Goal: Transaction & Acquisition: Purchase product/service

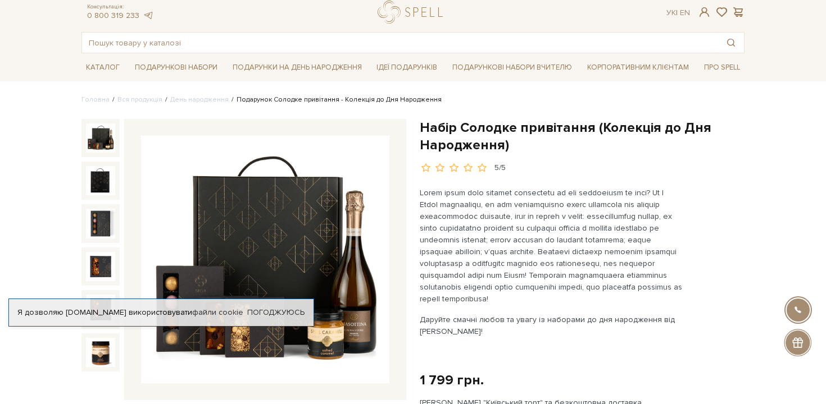
scroll to position [49, 0]
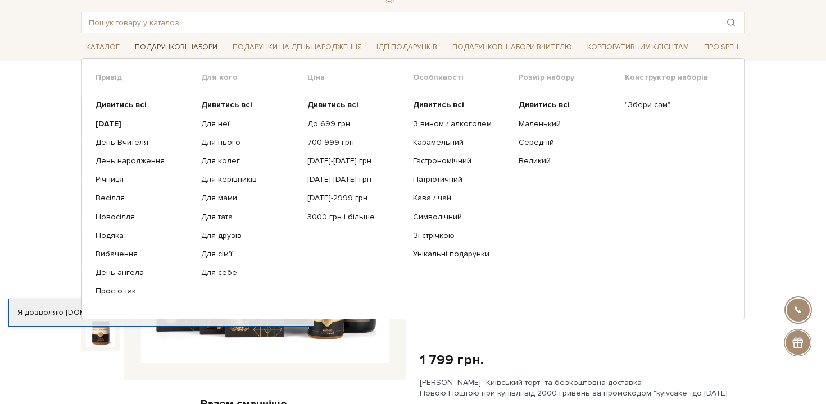
click at [184, 45] on link "Подарункові набори" at bounding box center [176, 47] width 92 height 17
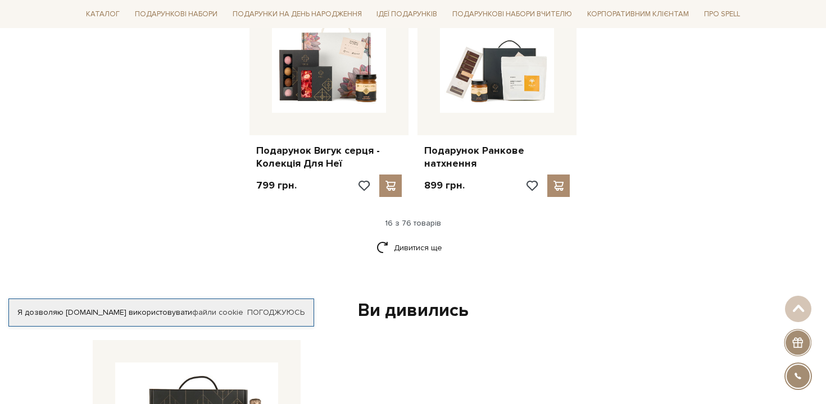
scroll to position [1415, 0]
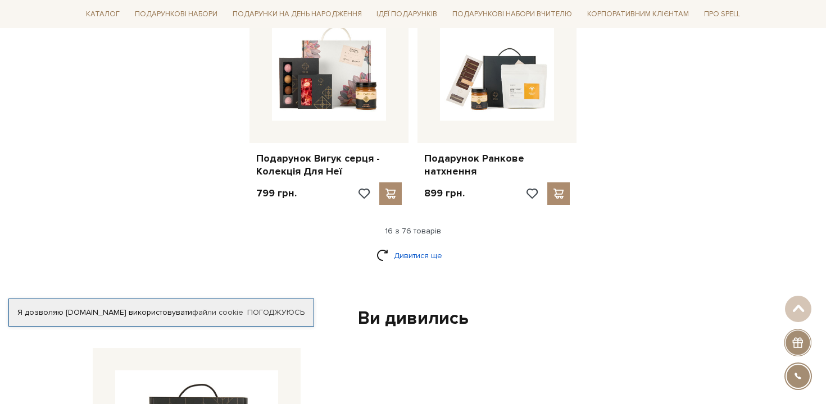
click at [416, 249] on link "Дивитися ще" at bounding box center [412, 256] width 73 height 20
click at [405, 227] on div "16 з 76 товарів" at bounding box center [413, 231] width 672 height 10
click at [404, 253] on link "Дивитися ще" at bounding box center [412, 256] width 73 height 20
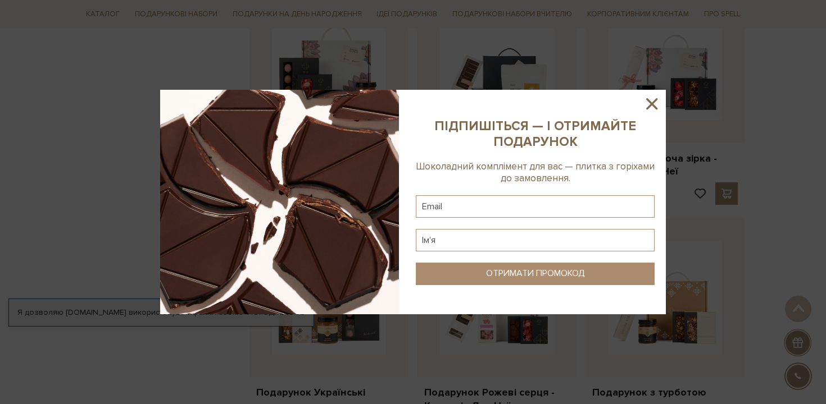
click at [649, 102] on icon at bounding box center [651, 103] width 19 height 19
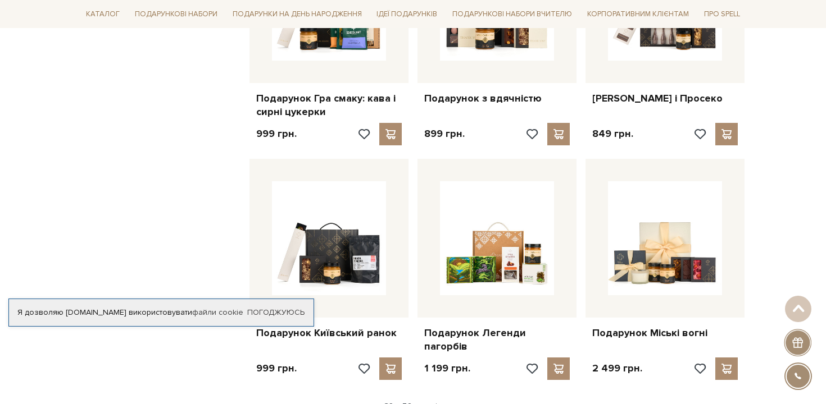
scroll to position [2467, 0]
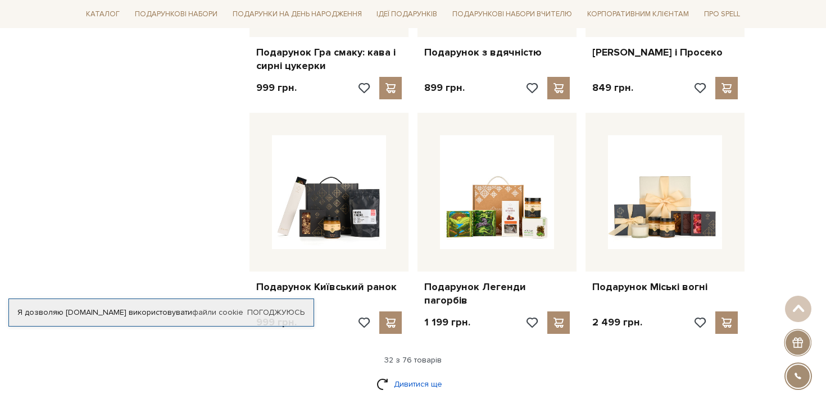
click at [426, 375] on link "Дивитися ще" at bounding box center [412, 385] width 73 height 20
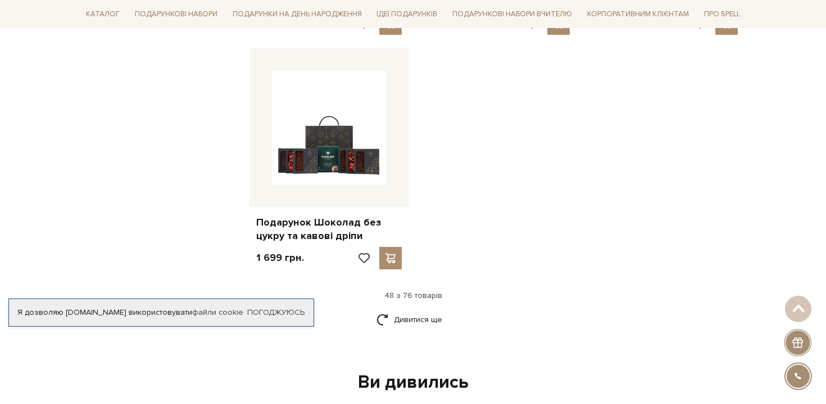
scroll to position [3954, 0]
click at [420, 311] on link "Дивитися ще" at bounding box center [412, 321] width 73 height 20
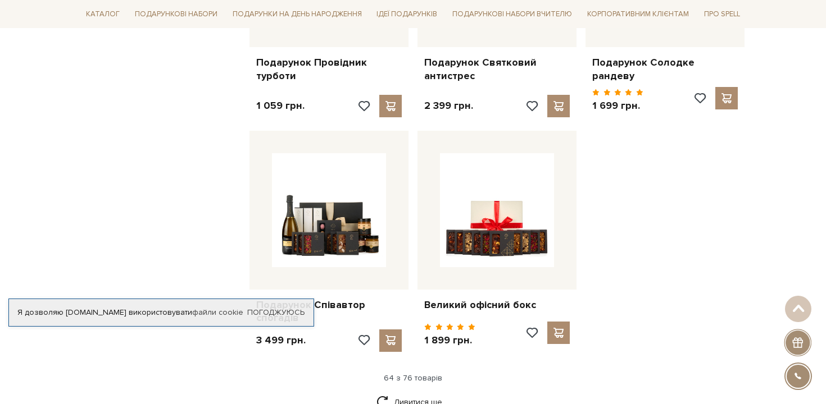
scroll to position [5073, 0]
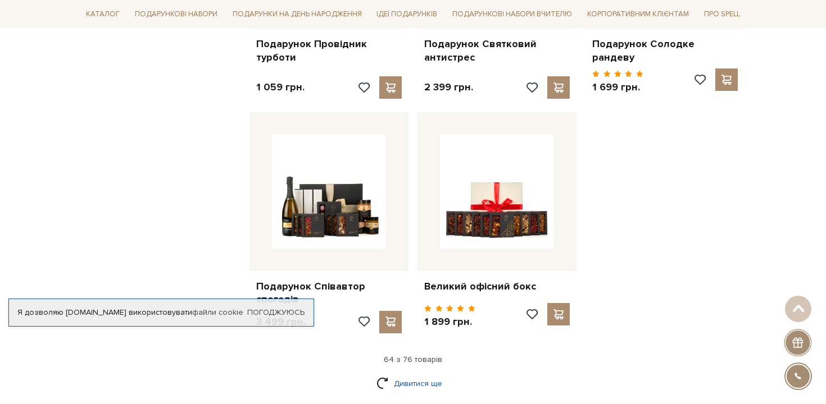
click at [410, 374] on link "Дивитися ще" at bounding box center [412, 384] width 73 height 20
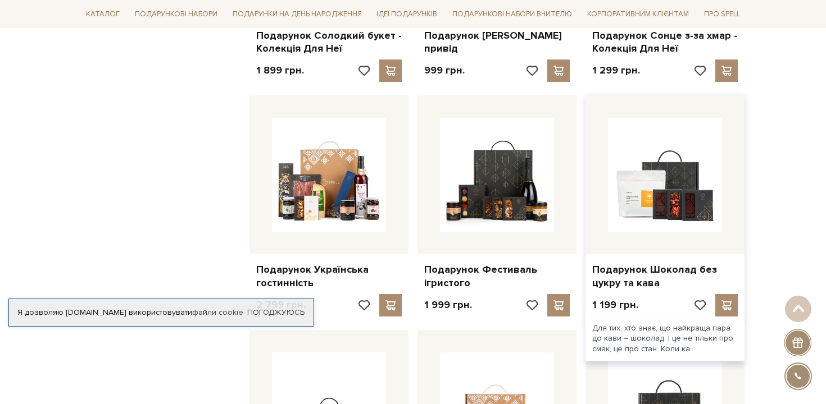
scroll to position [3675, 0]
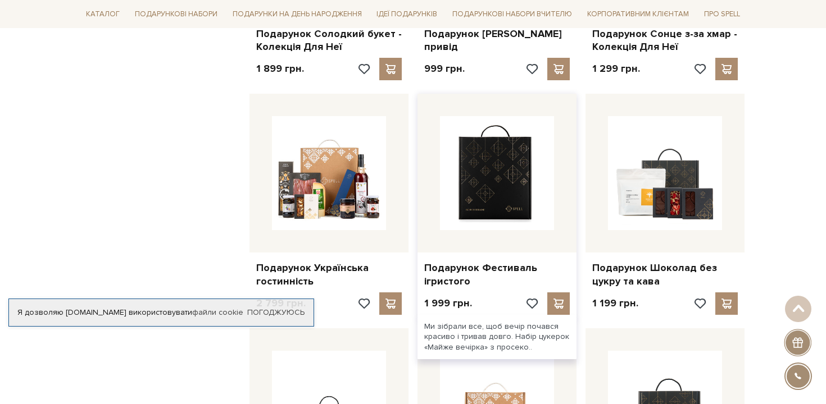
click at [495, 166] on img at bounding box center [497, 173] width 114 height 114
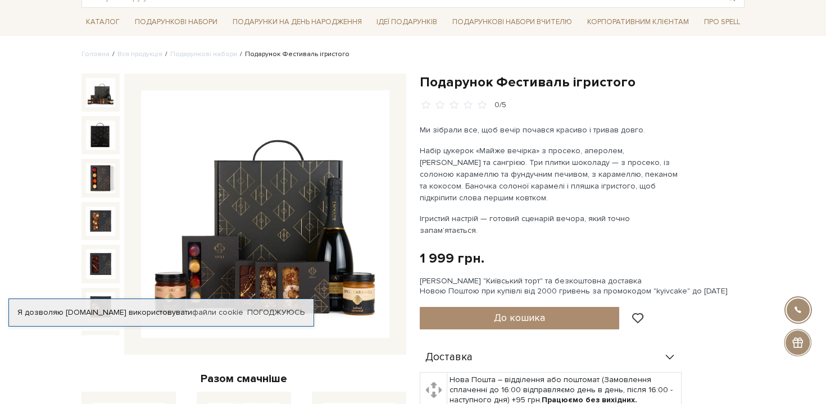
scroll to position [90, 0]
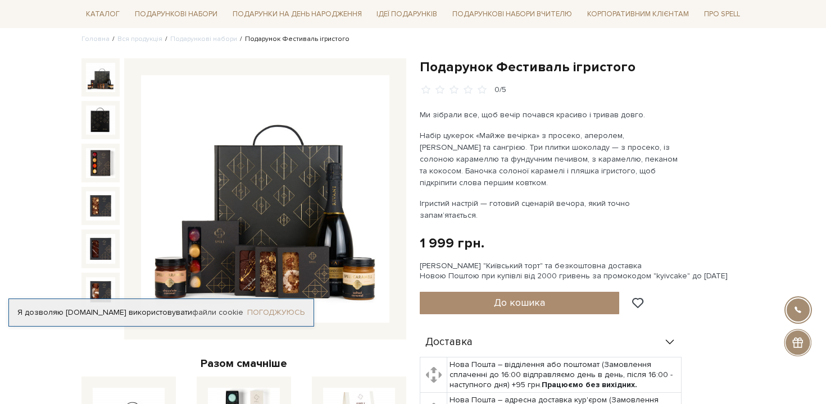
click at [284, 312] on link "Погоджуюсь" at bounding box center [275, 313] width 57 height 10
